Goal: Task Accomplishment & Management: Complete application form

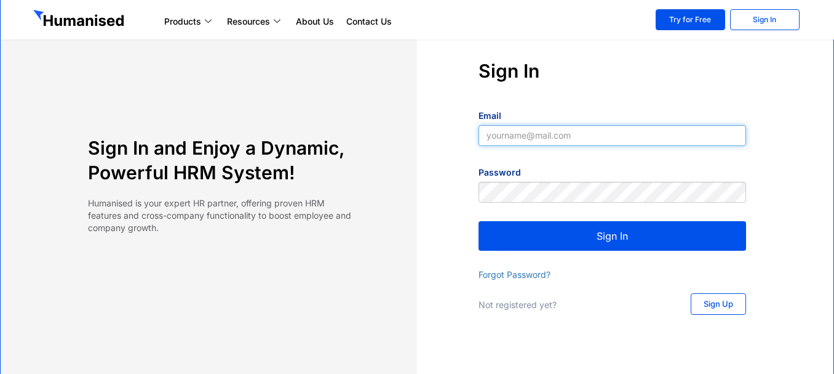
drag, startPoint x: 0, startPoint y: 0, endPoint x: 586, endPoint y: 138, distance: 602.5
click at [586, 138] on input "Email" at bounding box center [613, 135] width 268 height 21
type input "[EMAIL_ADDRESS][DOMAIN_NAME]"
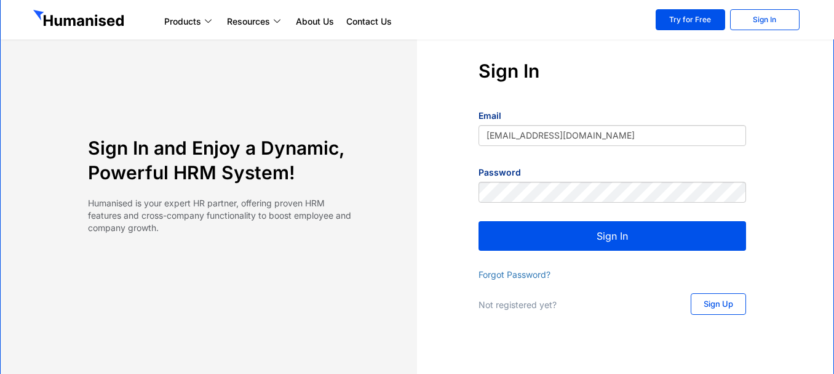
click at [584, 235] on button "Sign In" at bounding box center [613, 236] width 268 height 30
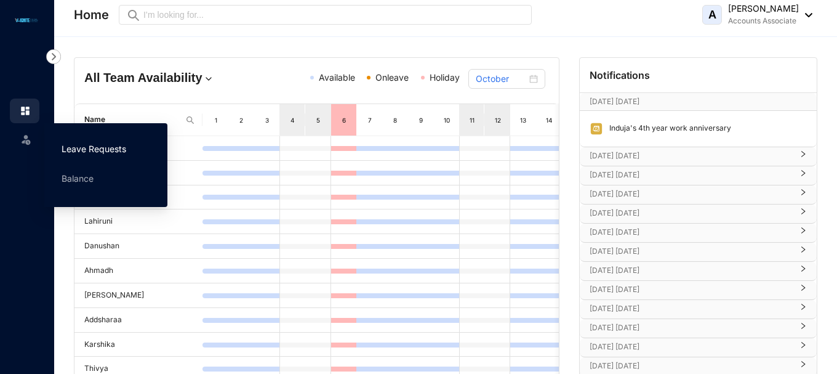
click at [95, 147] on link "Leave Requests" at bounding box center [94, 148] width 65 height 10
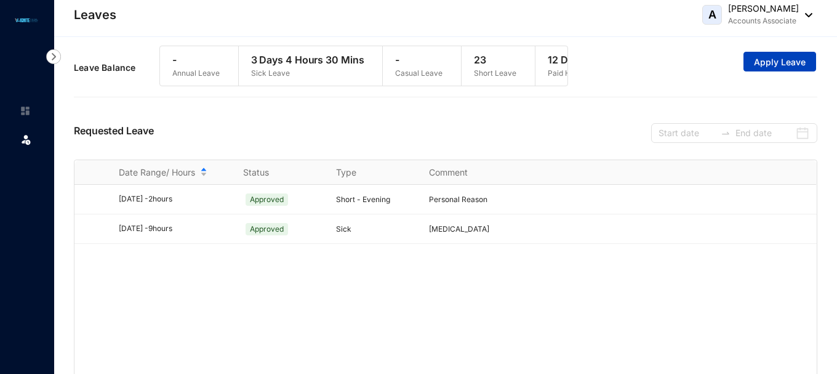
click at [781, 66] on span "Apply Leave" at bounding box center [780, 62] width 52 height 12
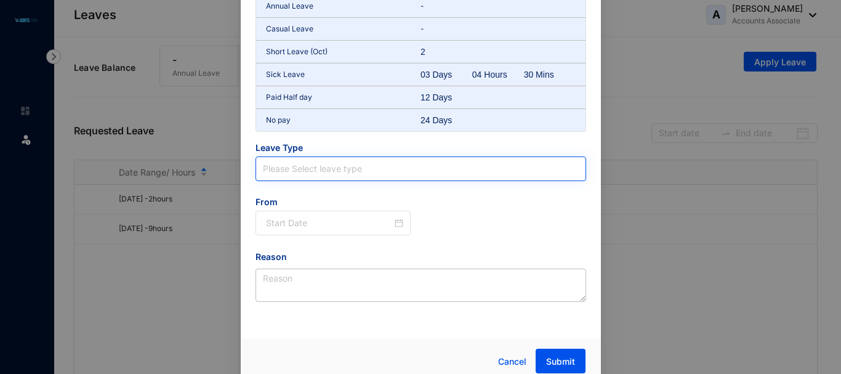
scroll to position [88, 0]
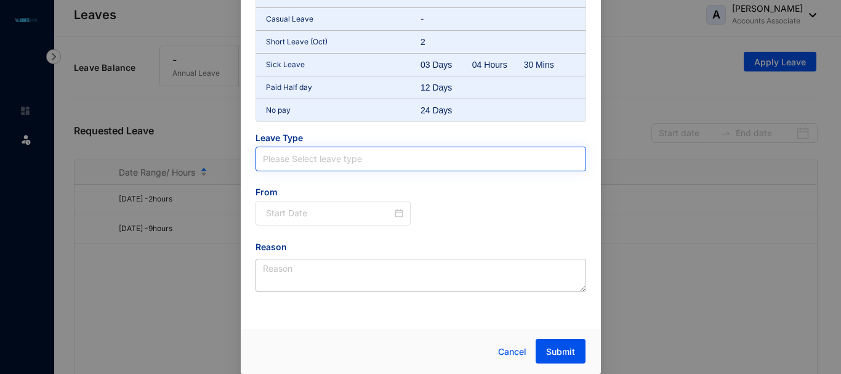
click at [336, 162] on input "search" at bounding box center [421, 158] width 316 height 23
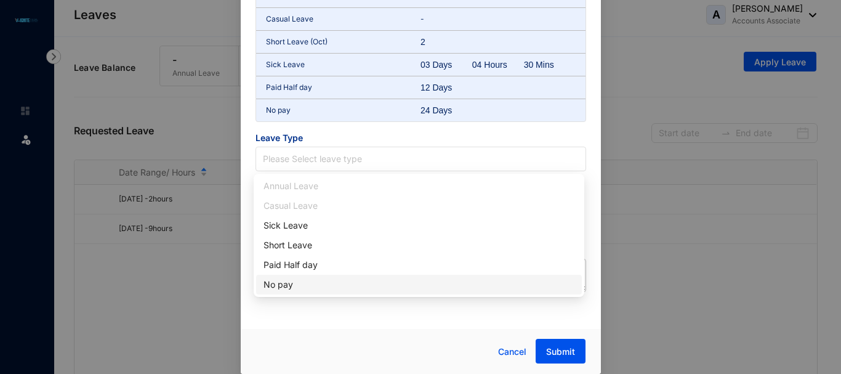
click at [299, 286] on div "No pay" at bounding box center [418, 285] width 311 height 14
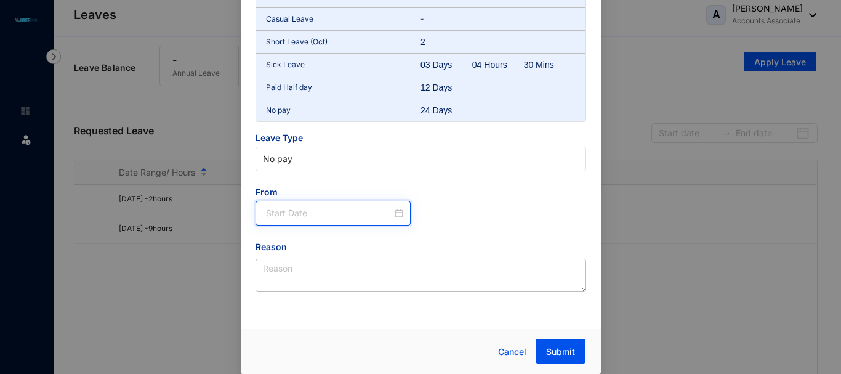
click at [284, 217] on input at bounding box center [329, 213] width 127 height 14
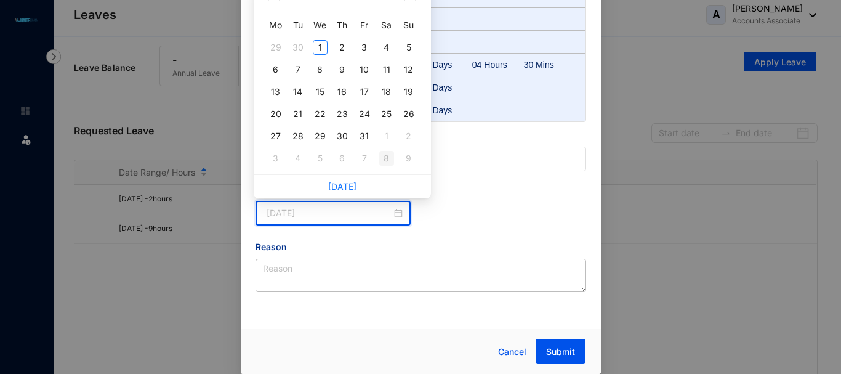
type input "2025-11-08"
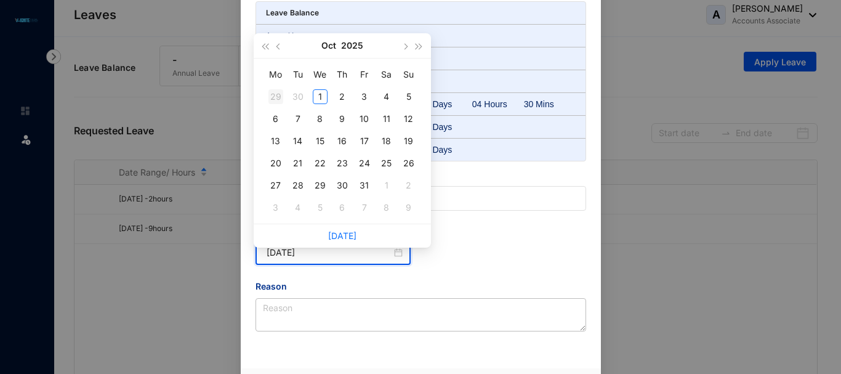
scroll to position [0, 0]
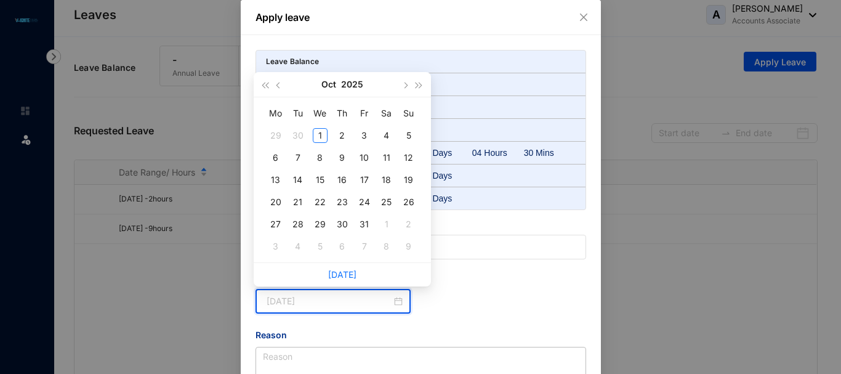
type input "2025-09-30"
click at [266, 85] on span "button" at bounding box center [265, 85] width 6 height 6
click at [276, 84] on button "button" at bounding box center [279, 84] width 14 height 25
click at [278, 225] on table "Mo Tu We Th Fr Sa Su 26 27 28 29 30 31 1 2 3 4 5 6 7 8 9 10 11 12 13 14 15 16 1…" at bounding box center [342, 179] width 155 height 155
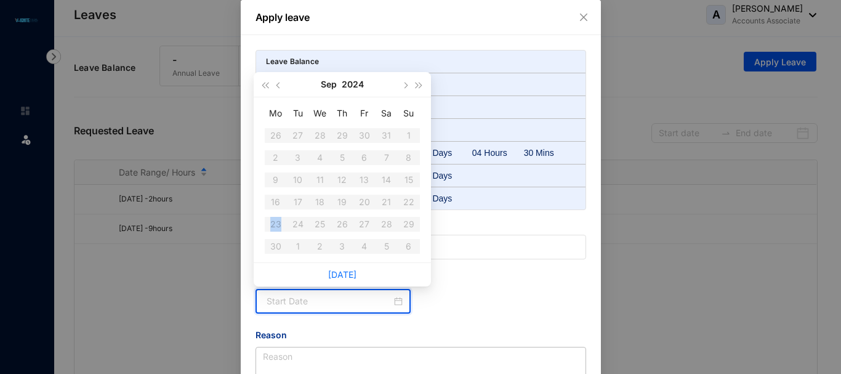
click at [278, 225] on table "Mo Tu We Th Fr Sa Su 26 27 28 29 30 31 1 2 3 4 5 6 7 8 9 10 11 12 13 14 15 16 1…" at bounding box center [342, 179] width 155 height 155
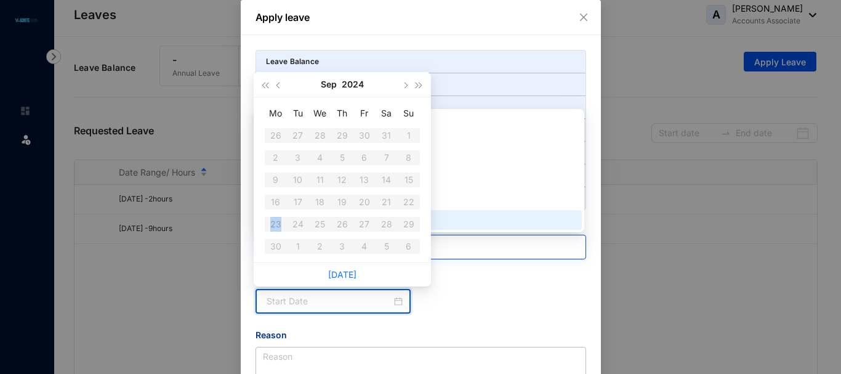
click at [490, 241] on span "No pay" at bounding box center [421, 247] width 316 height 18
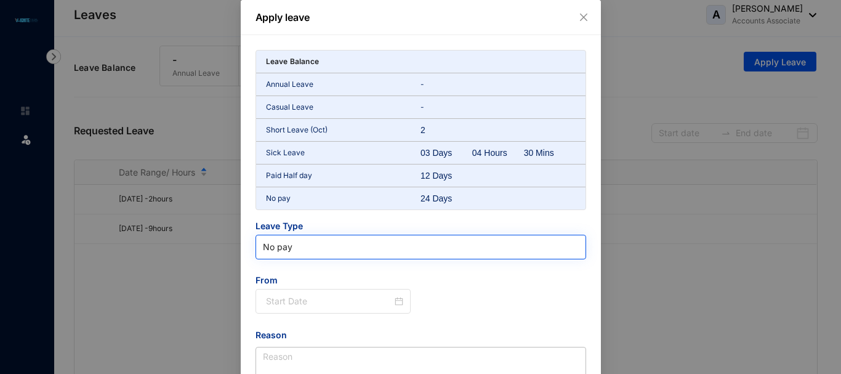
click at [287, 254] on span "No pay" at bounding box center [421, 247] width 316 height 18
click at [295, 247] on span "No pay" at bounding box center [421, 247] width 316 height 18
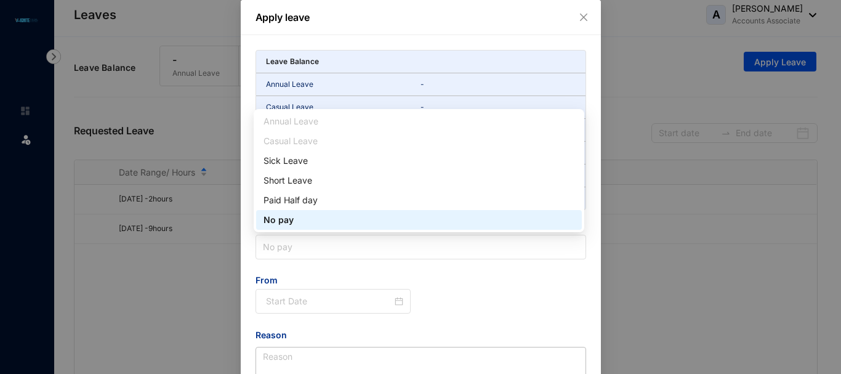
click at [307, 215] on div "No pay" at bounding box center [418, 220] width 311 height 14
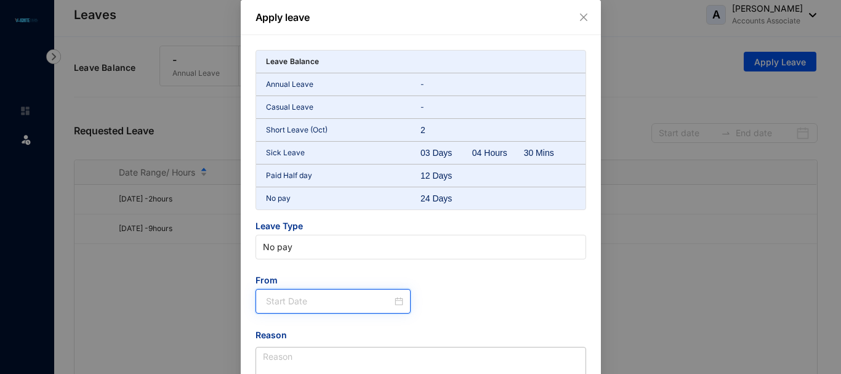
click at [306, 305] on input at bounding box center [329, 301] width 127 height 14
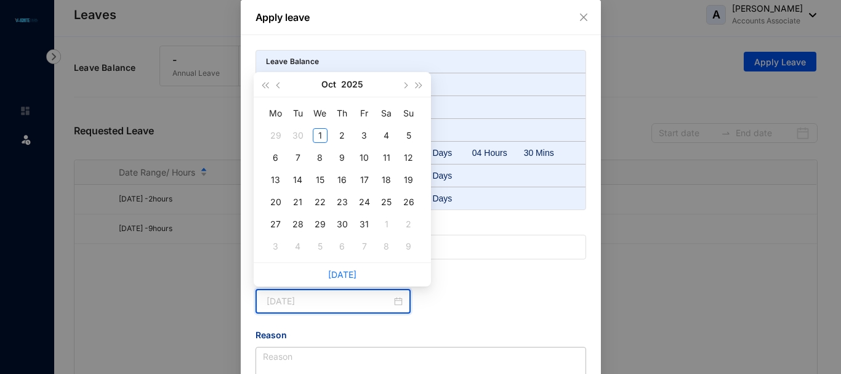
type input "2025-09-30"
click at [261, 85] on button "button" at bounding box center [265, 84] width 14 height 25
click at [416, 86] on span "button" at bounding box center [418, 85] width 6 height 6
click at [282, 86] on button "button" at bounding box center [279, 84] width 14 height 25
type input "2025-09-22"
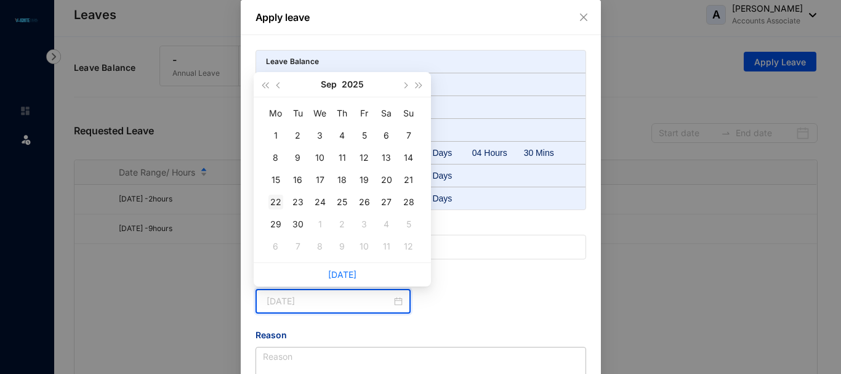
click at [270, 204] on div "22" at bounding box center [275, 201] width 15 height 15
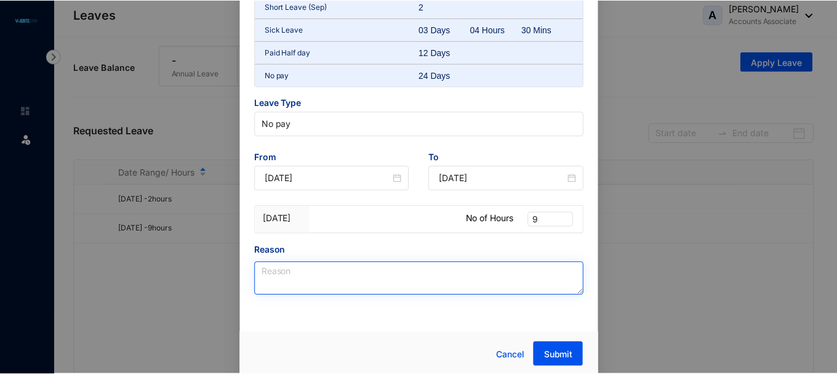
scroll to position [126, 0]
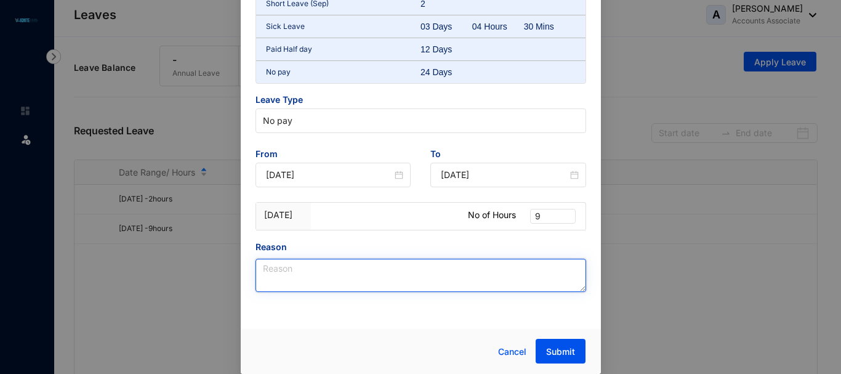
click at [311, 269] on textarea "Reason" at bounding box center [420, 274] width 330 height 33
type textarea "p"
type textarea "Travelling Issue"
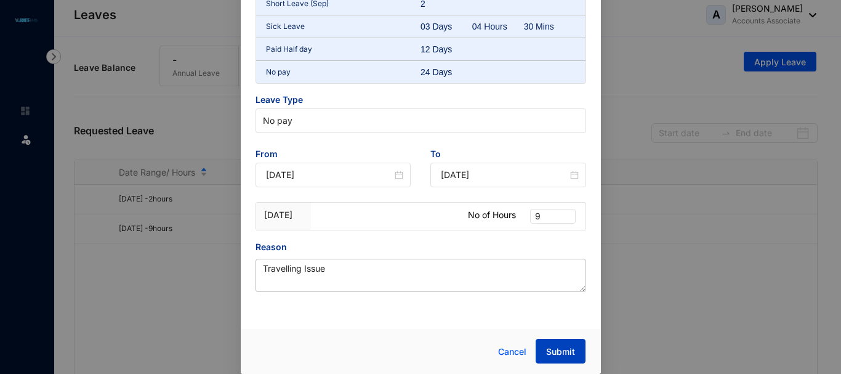
click at [550, 352] on span "Submit" at bounding box center [560, 351] width 29 height 12
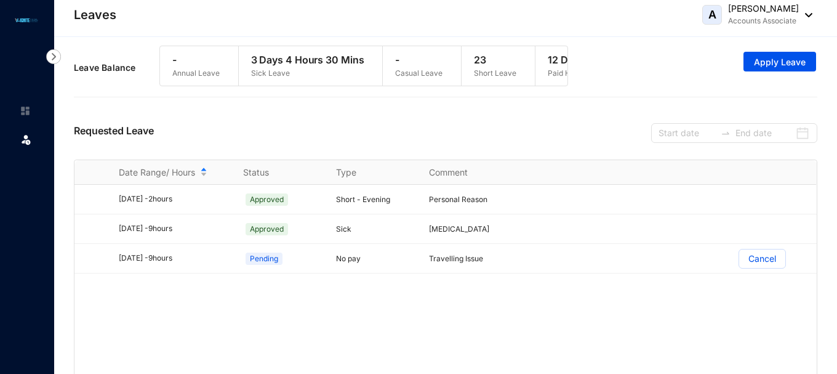
click at [426, 327] on div "2025/08/29 - 2 hours Approved Short - Evening Personal Reason 2025/09/01 - 9 ho…" at bounding box center [445, 282] width 742 height 195
click at [447, 318] on div "2025/08/29 - 2 hours Approved Short - Evening Personal Reason 2025/09/01 - 9 ho…" at bounding box center [445, 282] width 742 height 195
click at [468, 324] on div "2025/08/29 - 2 hours Approved Short - Evening Personal Reason 2025/09/01 - 9 ho…" at bounding box center [445, 282] width 742 height 195
click at [503, 335] on div "2025/08/29 - 2 hours Approved Short - Evening Personal Reason 2025/09/01 - 9 ho…" at bounding box center [445, 282] width 742 height 195
